Goal: Information Seeking & Learning: Learn about a topic

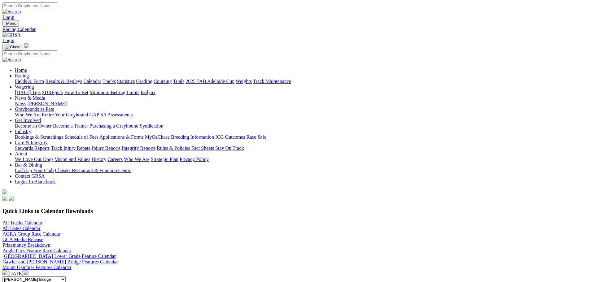
scroll to position [93, 0]
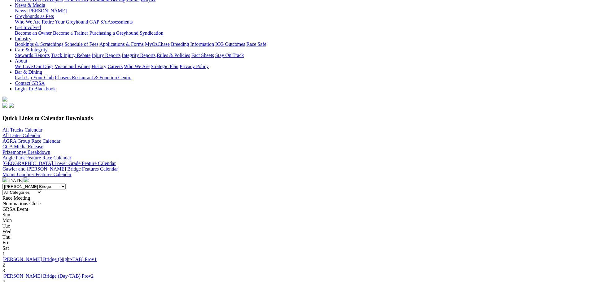
click at [93, 273] on link "Murray Bridge (Day-TAB) Prov2" at bounding box center [47, 275] width 91 height 5
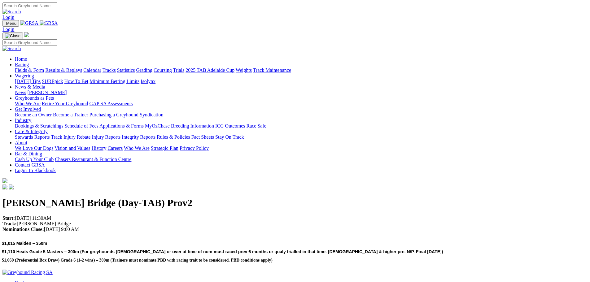
click at [44, 67] on link "Fields & Form" at bounding box center [29, 69] width 29 height 5
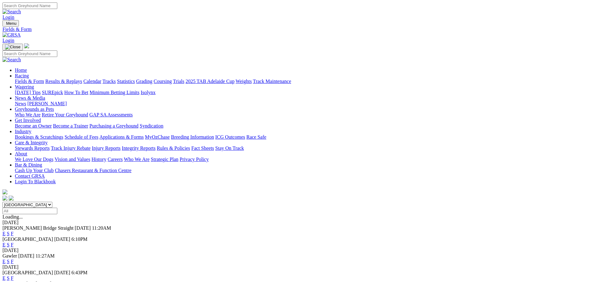
click at [10, 231] on link "S" at bounding box center [8, 233] width 3 height 5
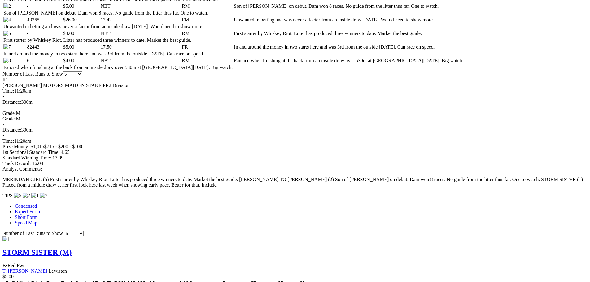
scroll to position [11, 0]
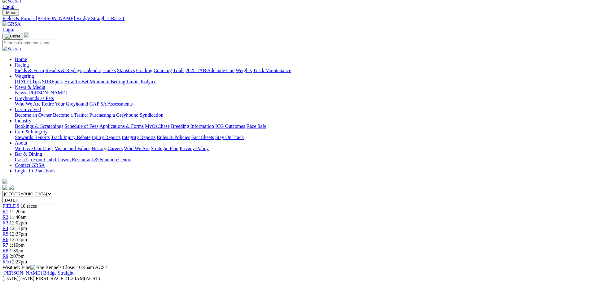
click at [263, 226] on div "R4 12:17pm" at bounding box center [294, 229] width 585 height 6
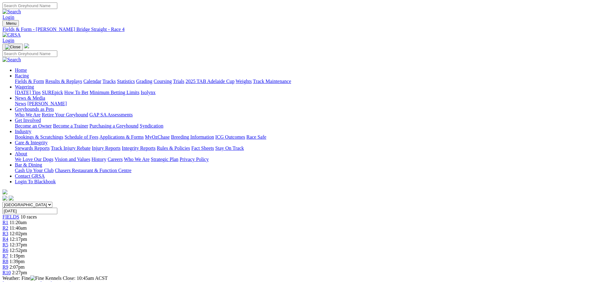
click at [297, 242] on div "R5 12:37pm" at bounding box center [294, 245] width 585 height 6
click at [8, 248] on span "R6" at bounding box center [5, 250] width 6 height 5
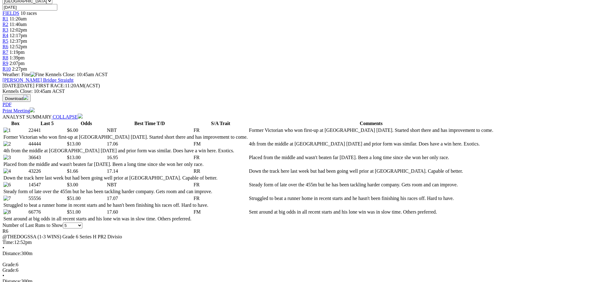
scroll to position [217, 0]
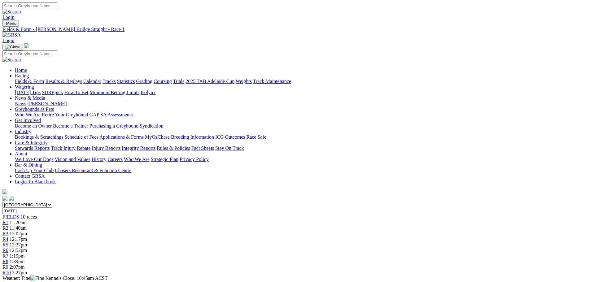
scroll to position [11, 0]
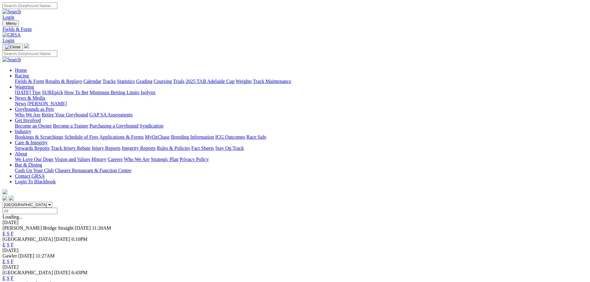
click at [6, 231] on link "E" at bounding box center [3, 233] width 3 height 5
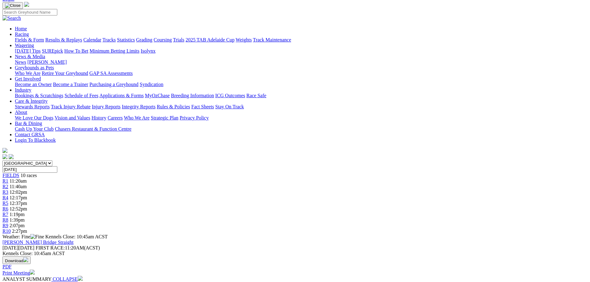
scroll to position [155, 0]
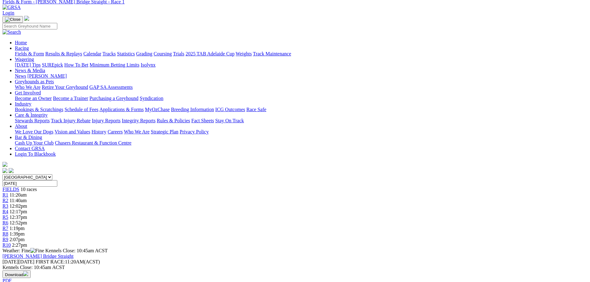
scroll to position [0, 0]
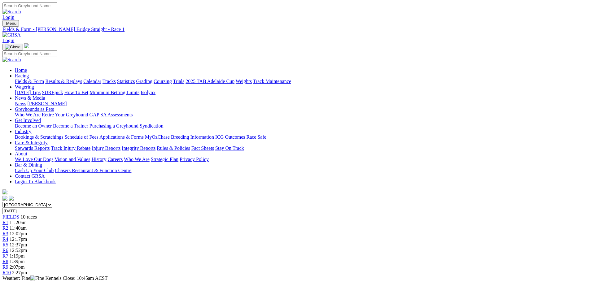
click at [260, 236] on div "R4 12:17pm" at bounding box center [294, 239] width 585 height 6
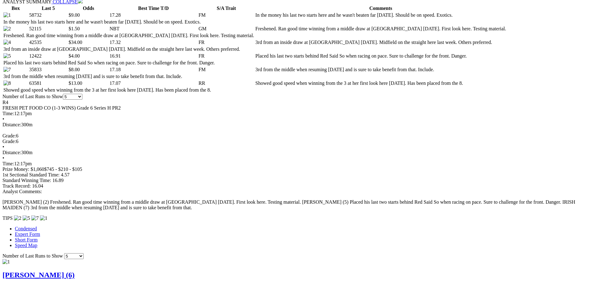
scroll to position [371, 0]
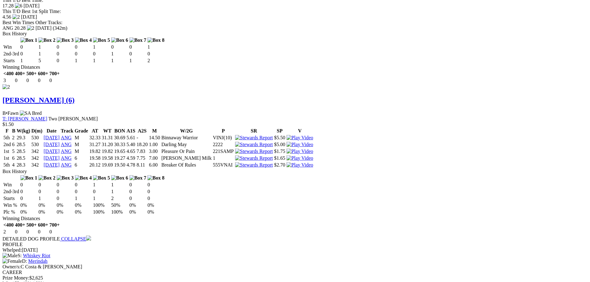
scroll to position [836, 0]
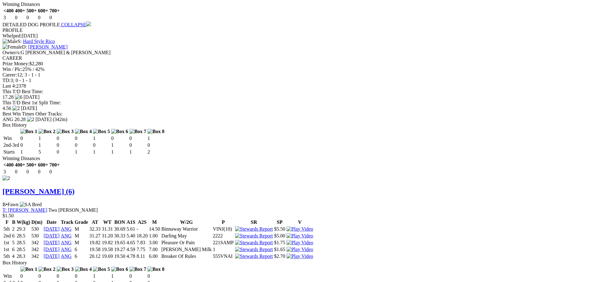
scroll to position [698, 0]
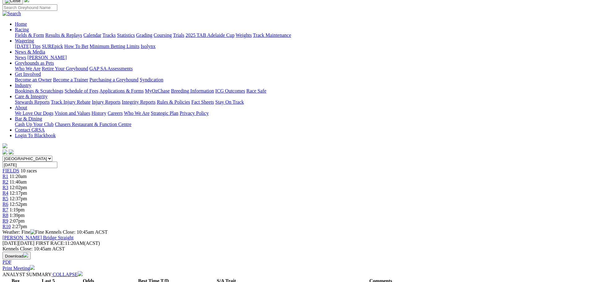
scroll to position [0, 0]
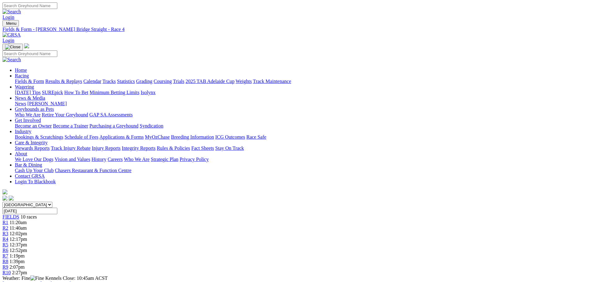
click at [8, 264] on link "R9" at bounding box center [5, 266] width 6 height 5
click at [436, 264] on div "R9 2:07pm" at bounding box center [294, 267] width 585 height 6
click at [25, 264] on span "2:07pm" at bounding box center [17, 266] width 15 height 5
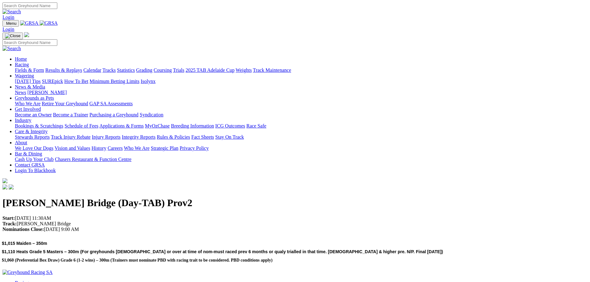
click at [29, 62] on link "Racing" at bounding box center [22, 64] width 14 height 5
click at [44, 67] on link "Fields & Form" at bounding box center [29, 69] width 29 height 5
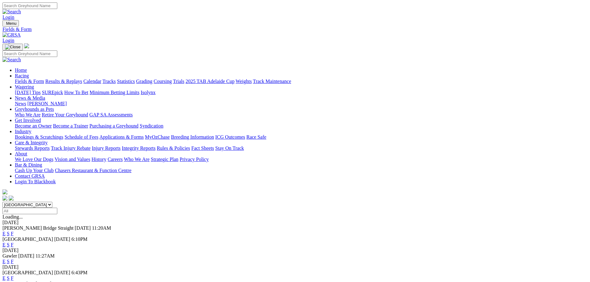
click at [6, 231] on link "E" at bounding box center [3, 233] width 3 height 5
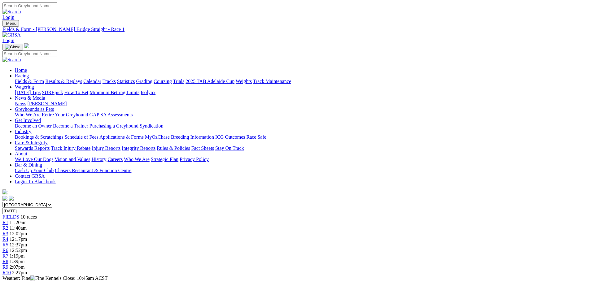
click at [25, 264] on span "2:07pm" at bounding box center [17, 266] width 15 height 5
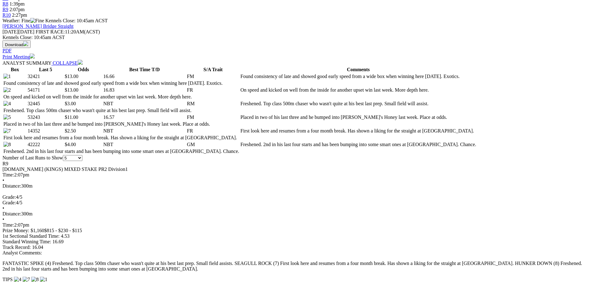
scroll to position [217, 0]
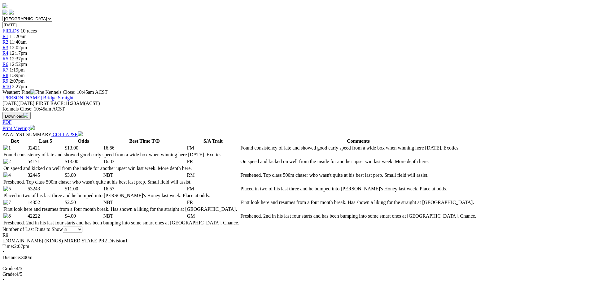
scroll to position [186, 0]
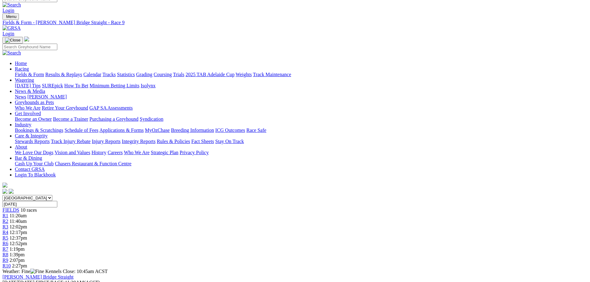
scroll to position [0, 0]
